Goal: Navigation & Orientation: Understand site structure

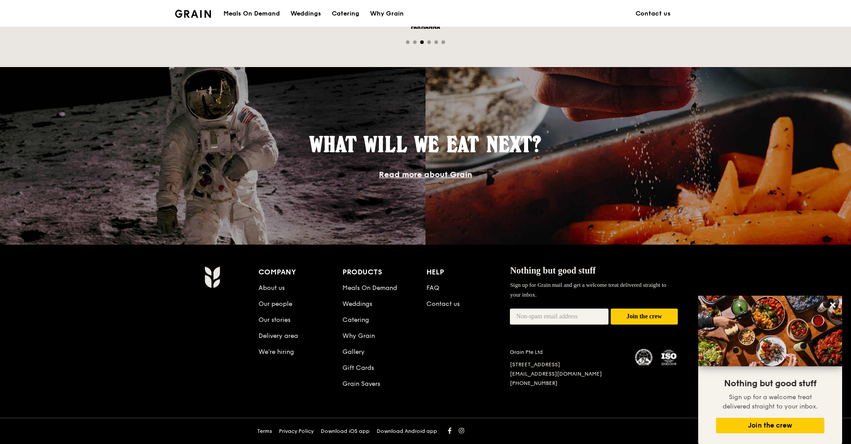
scroll to position [677, 0]
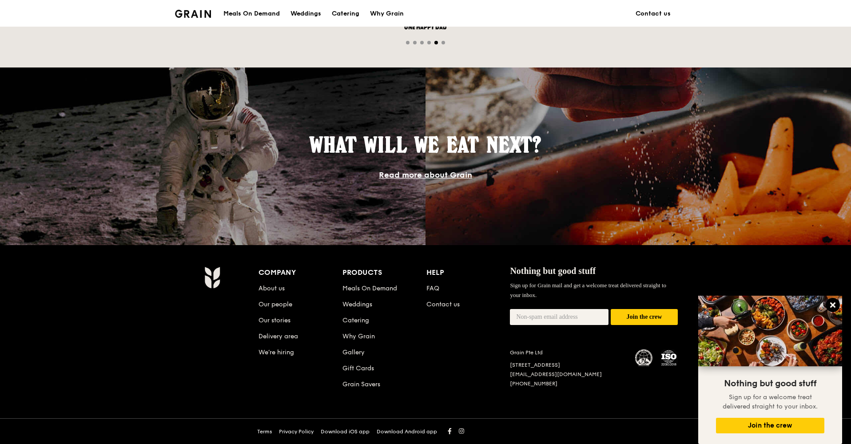
click at [830, 307] on icon at bounding box center [832, 304] width 5 height 5
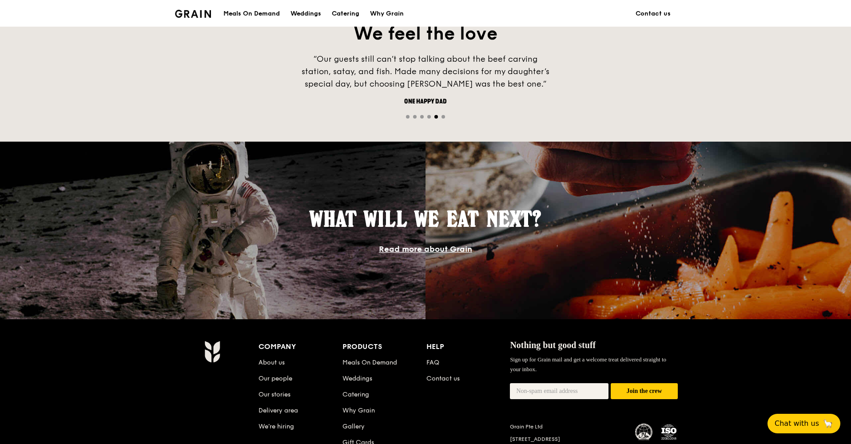
scroll to position [609, 0]
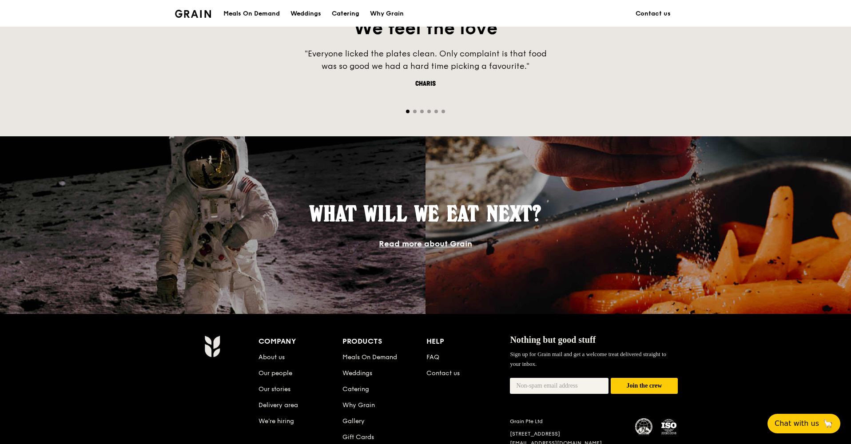
click at [414, 112] on span "Go to slide 2" at bounding box center [415, 112] width 4 height 4
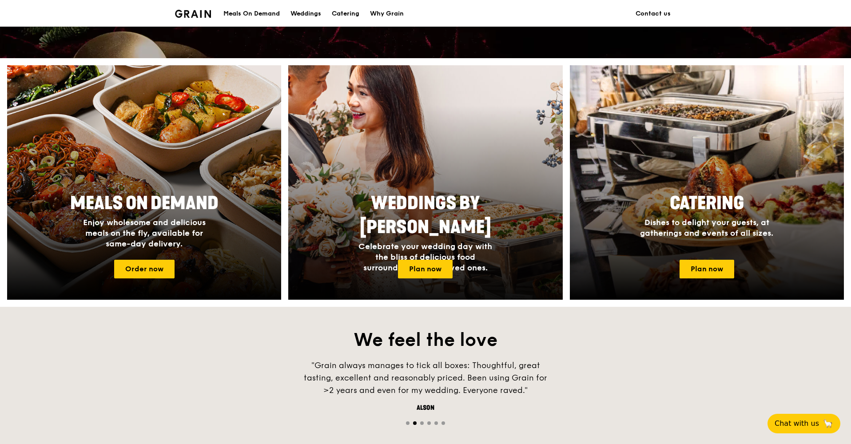
scroll to position [297, 0]
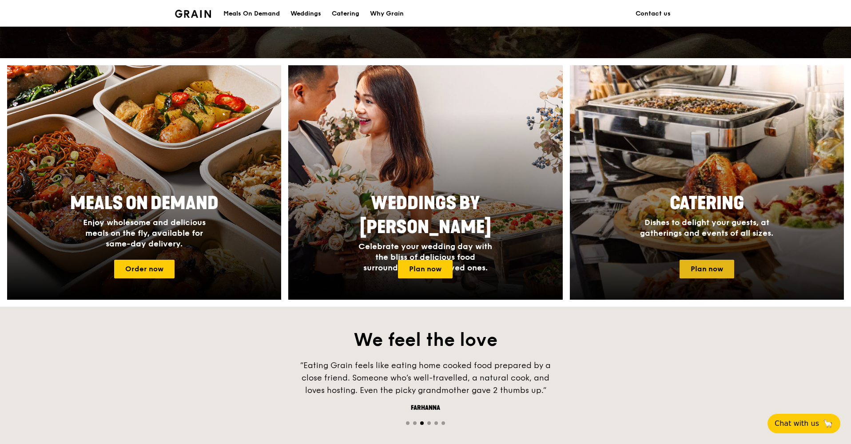
click at [698, 266] on link "Plan now" at bounding box center [706, 269] width 55 height 19
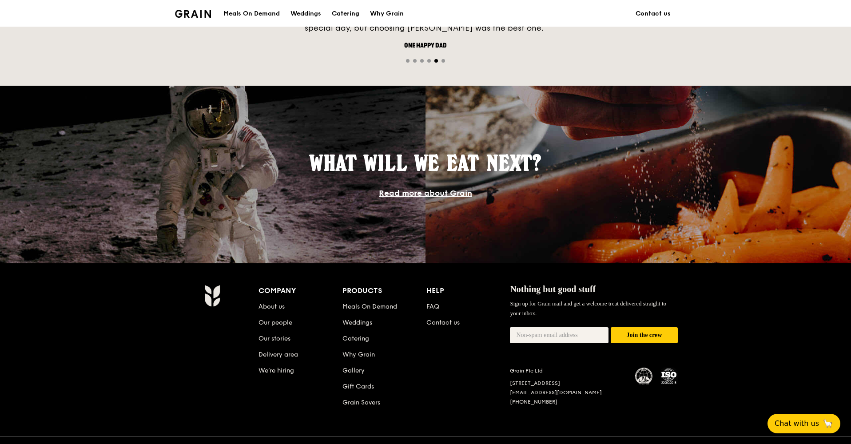
scroll to position [657, 0]
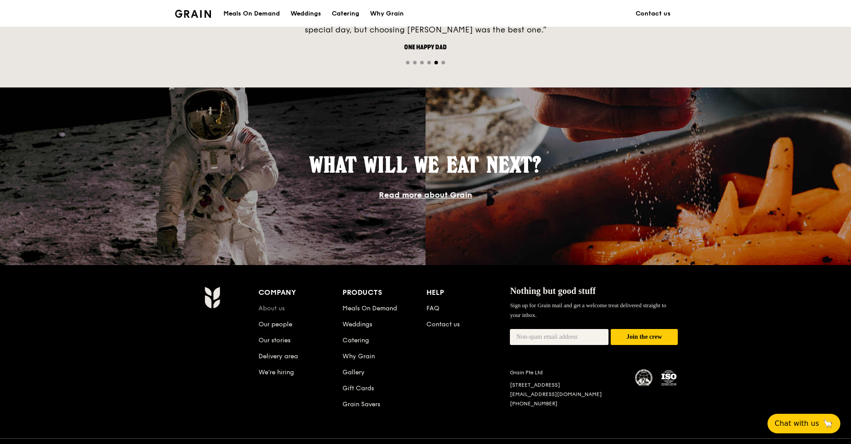
click at [273, 306] on link "About us" at bounding box center [271, 309] width 26 height 8
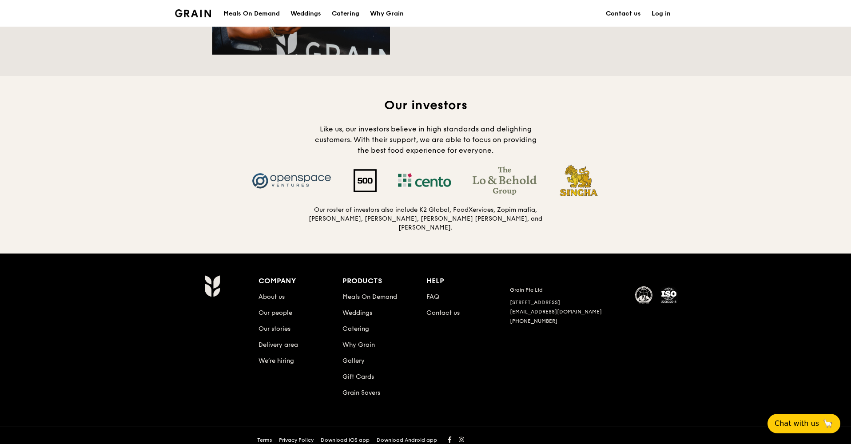
scroll to position [808, 0]
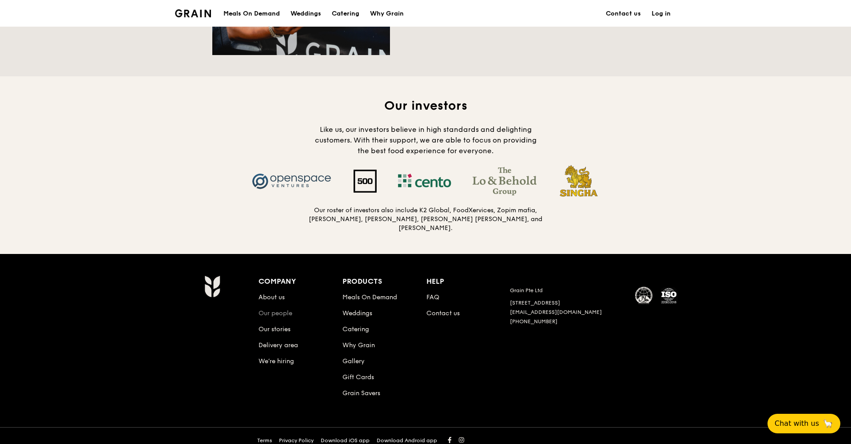
click at [279, 309] on link "Our people" at bounding box center [275, 313] width 34 height 8
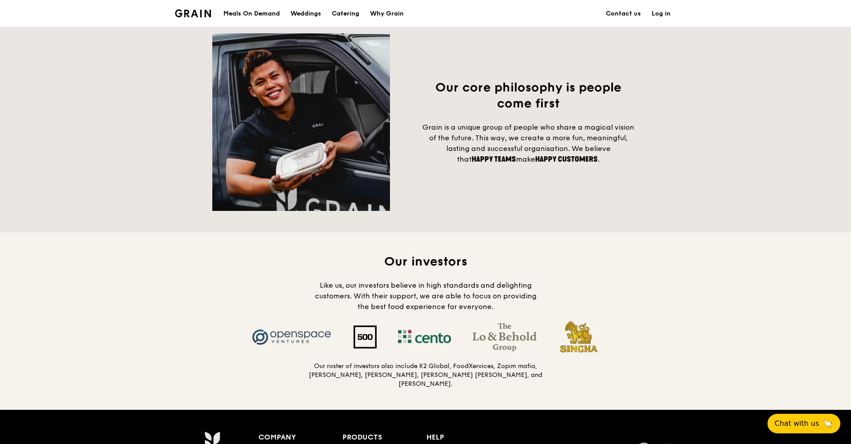
scroll to position [794, 0]
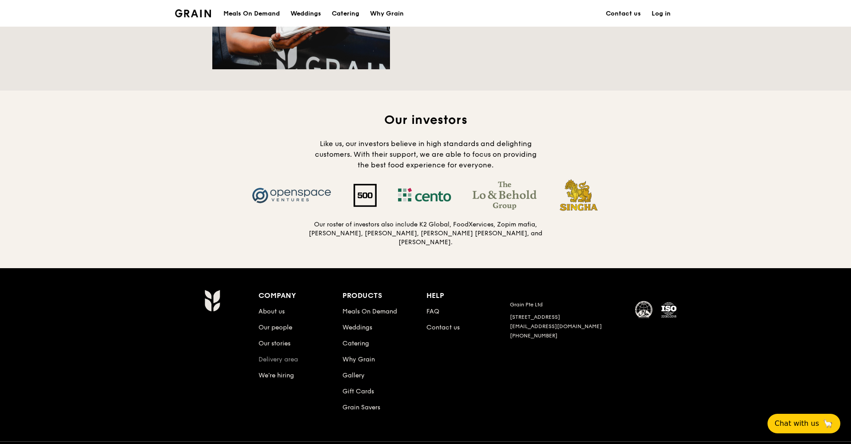
click at [276, 356] on link "Delivery area" at bounding box center [278, 360] width 40 height 8
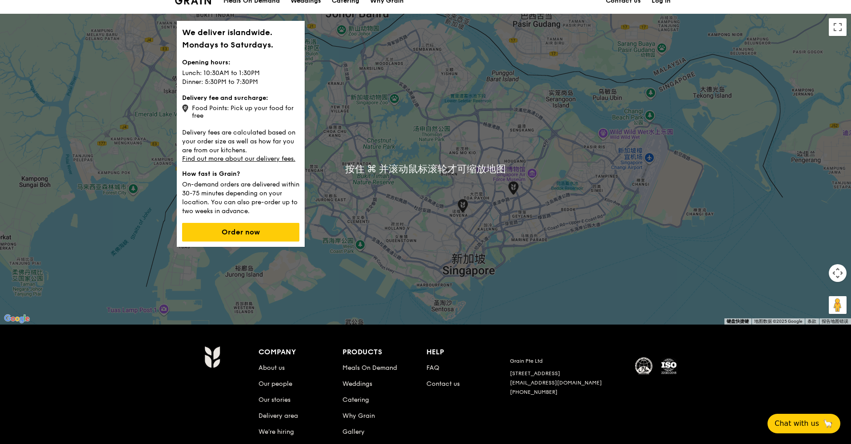
scroll to position [13, 0]
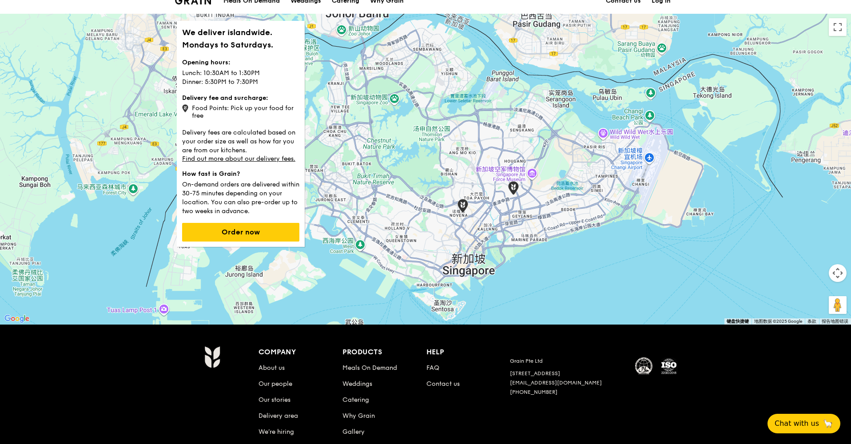
click at [277, 437] on li "We’re hiring" at bounding box center [300, 430] width 84 height 16
click at [286, 431] on link "We’re hiring" at bounding box center [276, 432] width 36 height 8
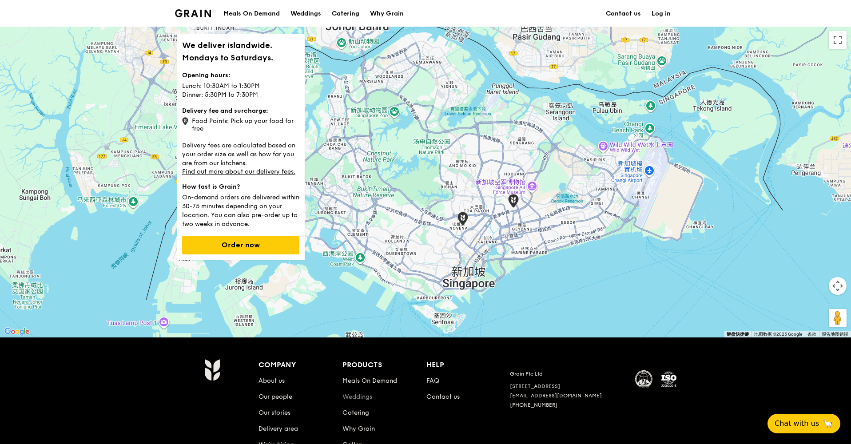
click at [360, 400] on link "Weddings" at bounding box center [357, 397] width 30 height 8
click at [435, 380] on link "FAQ" at bounding box center [432, 381] width 13 height 8
click at [276, 367] on div "Company" at bounding box center [300, 365] width 84 height 12
click at [269, 400] on link "Our people" at bounding box center [275, 397] width 34 height 8
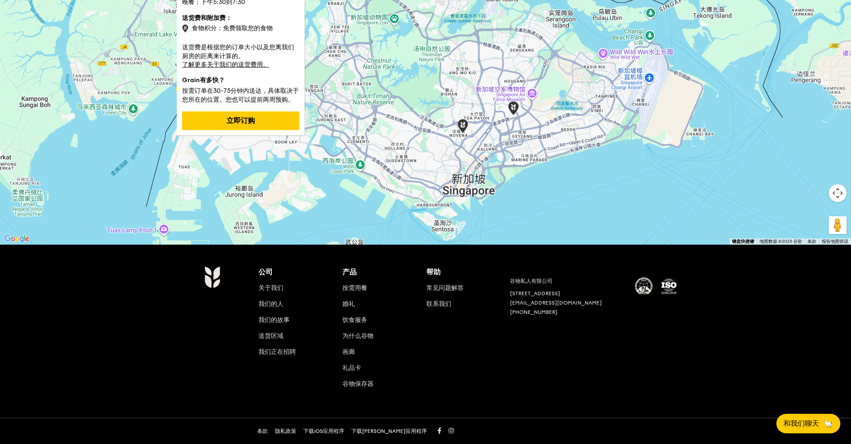
scroll to position [92, 0]
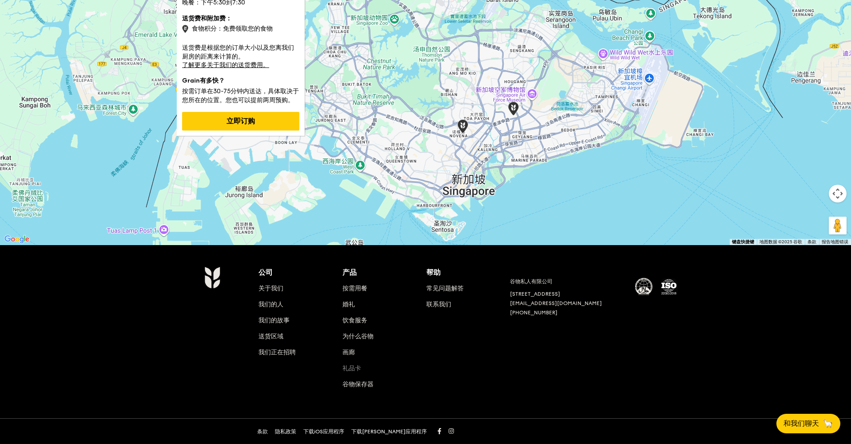
click at [348, 366] on link "礼品卡" at bounding box center [351, 368] width 19 height 8
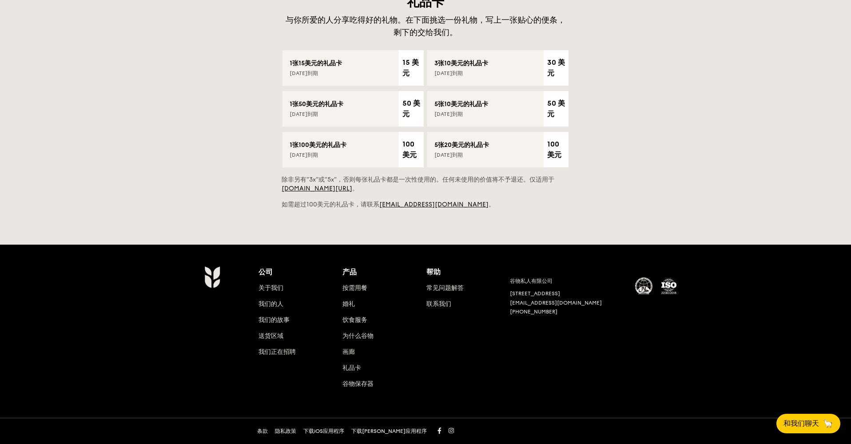
scroll to position [282, 0]
click at [356, 387] on link "谷物保存器" at bounding box center [357, 384] width 31 height 8
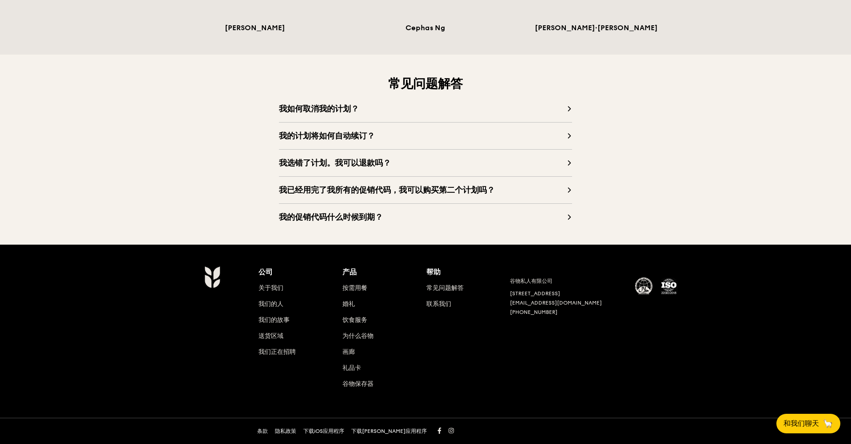
scroll to position [786, 0]
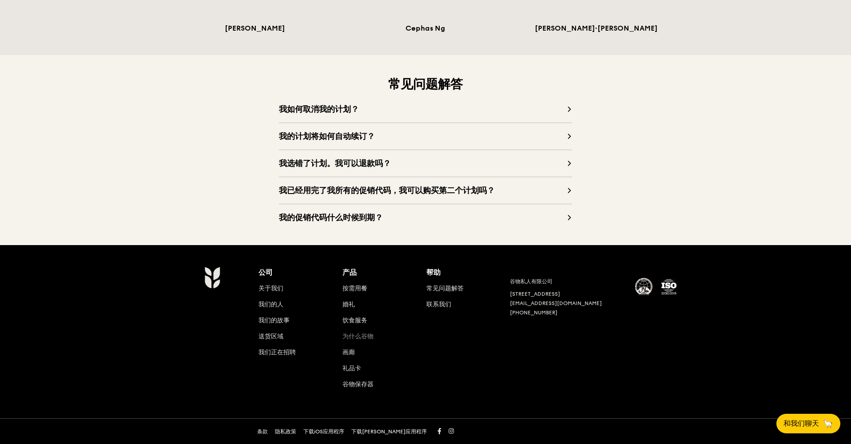
click at [356, 335] on link "为什么谷物" at bounding box center [357, 336] width 31 height 8
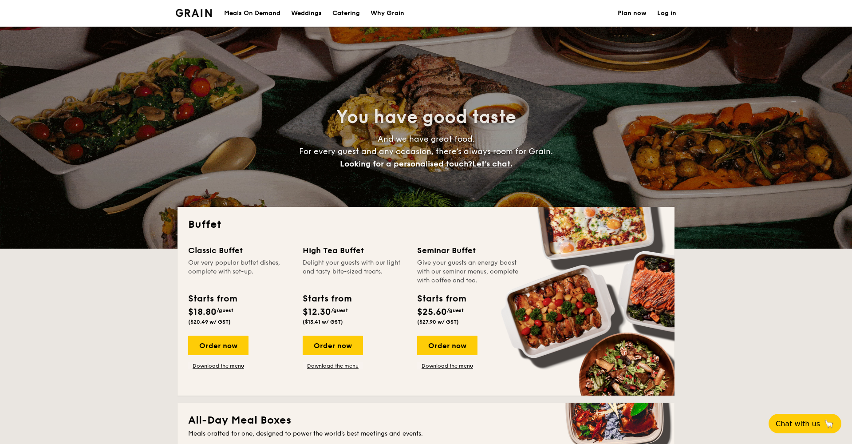
select select
click at [247, 12] on div "Meals On Demand" at bounding box center [252, 13] width 56 height 27
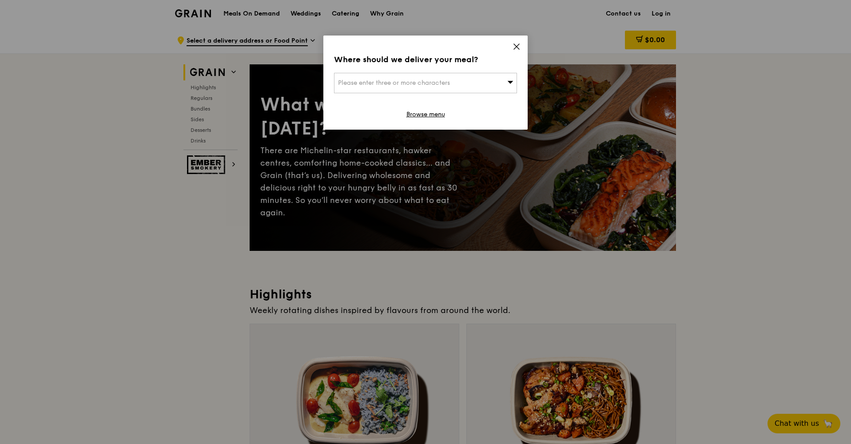
click at [516, 47] on icon at bounding box center [516, 46] width 5 height 5
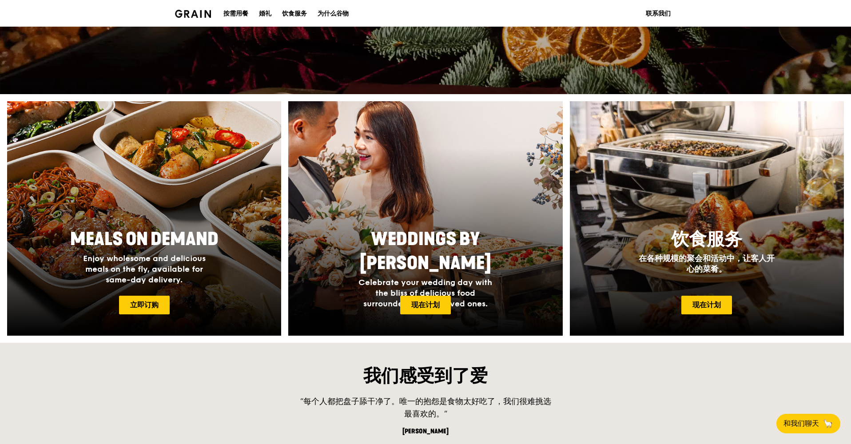
scroll to position [453, 0]
